Goal: Task Accomplishment & Management: Manage account settings

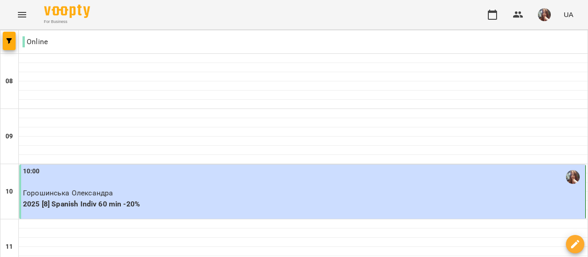
scroll to position [505, 0]
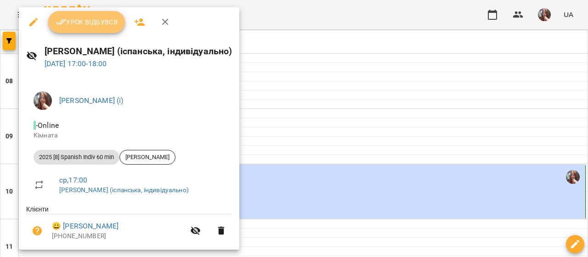
click at [100, 20] on span "Урок відбувся" at bounding box center [87, 22] width 62 height 11
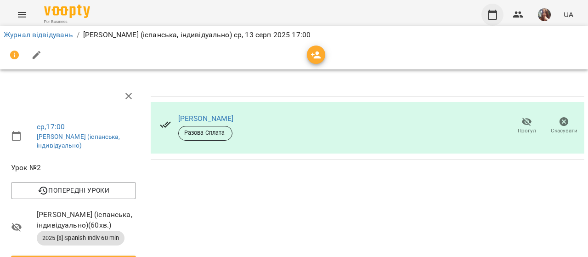
click at [492, 15] on icon "button" at bounding box center [492, 14] width 11 height 11
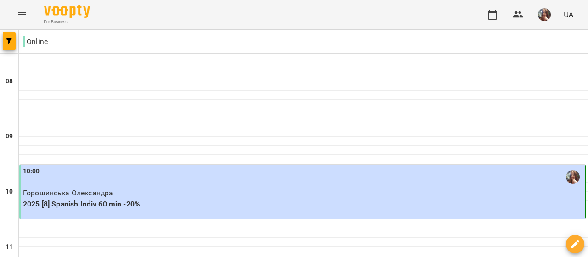
scroll to position [459, 0]
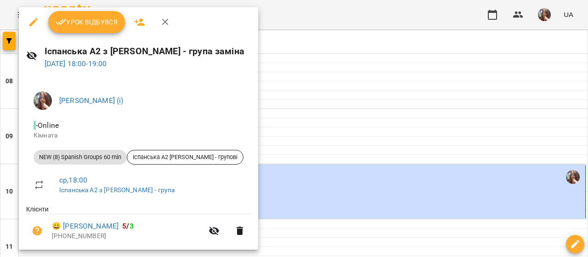
click at [93, 22] on span "Урок відбувся" at bounding box center [87, 22] width 62 height 11
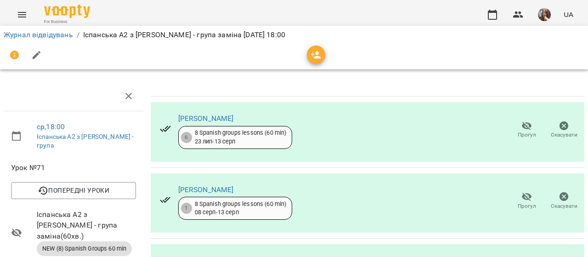
scroll to position [92, 0]
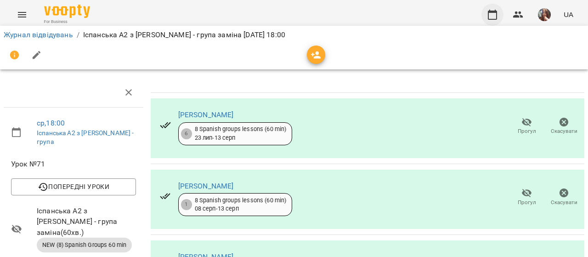
click at [494, 13] on icon "button" at bounding box center [492, 14] width 11 height 11
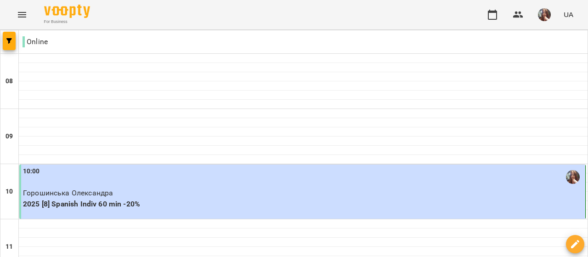
scroll to position [597, 0]
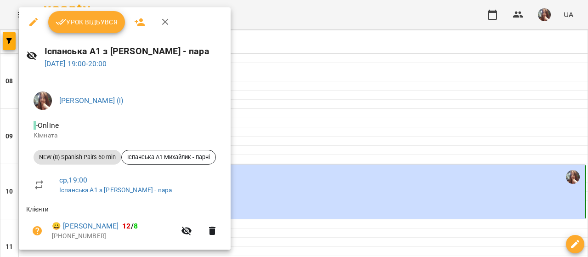
click at [91, 30] on button "Урок відбувся" at bounding box center [86, 22] width 77 height 22
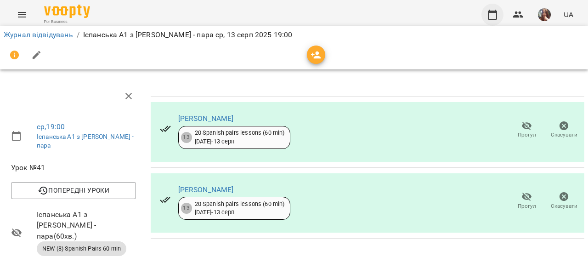
click at [490, 14] on icon "button" at bounding box center [492, 14] width 11 height 11
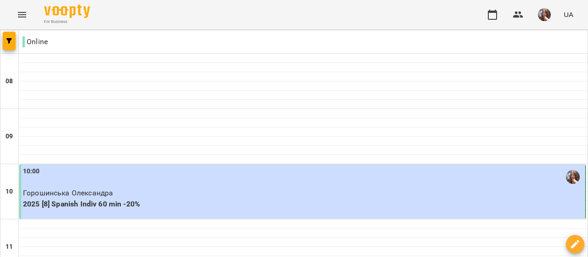
scroll to position [551, 0]
